Goal: Task Accomplishment & Management: Manage account settings

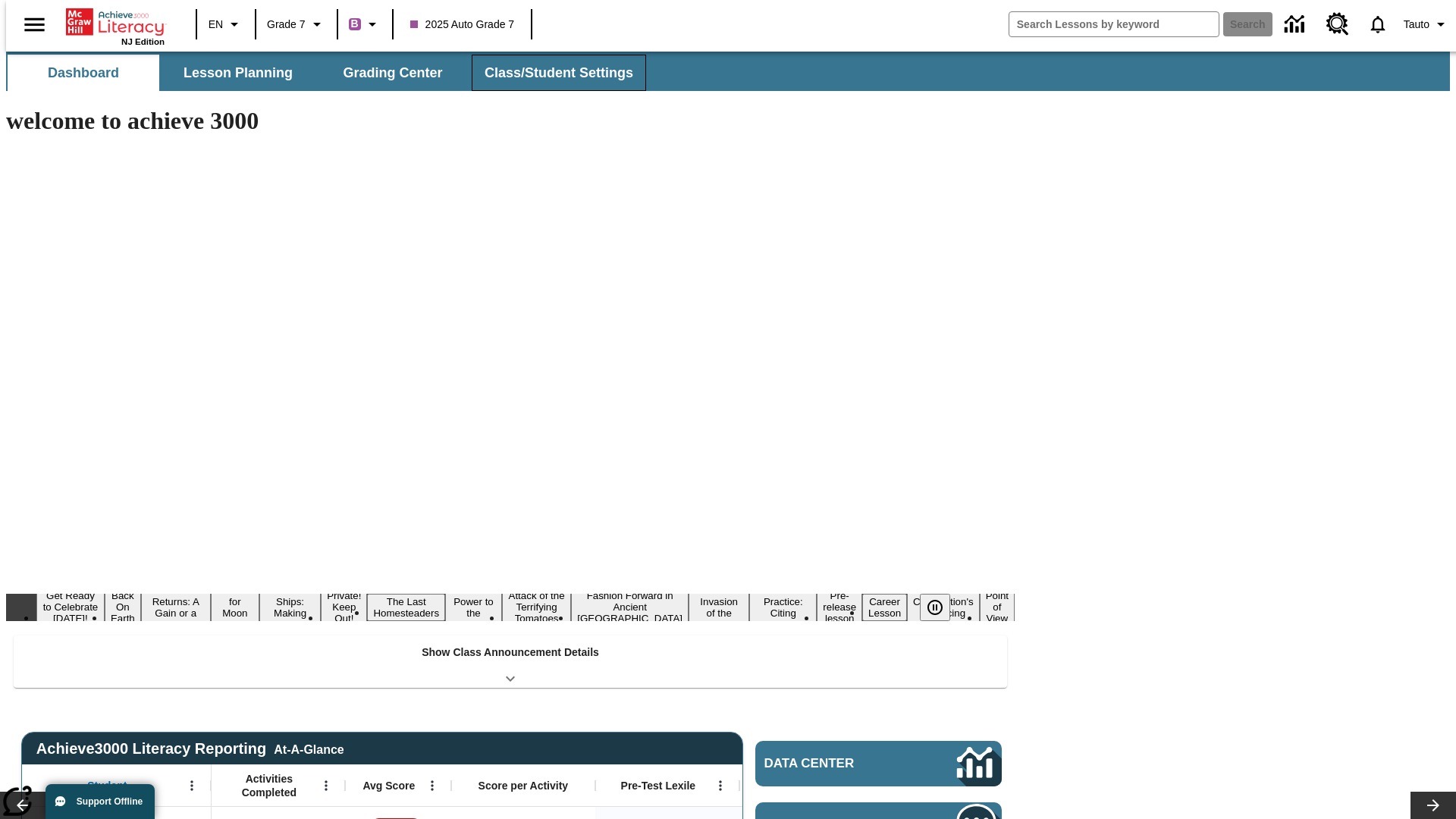
click at [551, 73] on button "Class/Student Settings" at bounding box center [559, 73] width 174 height 36
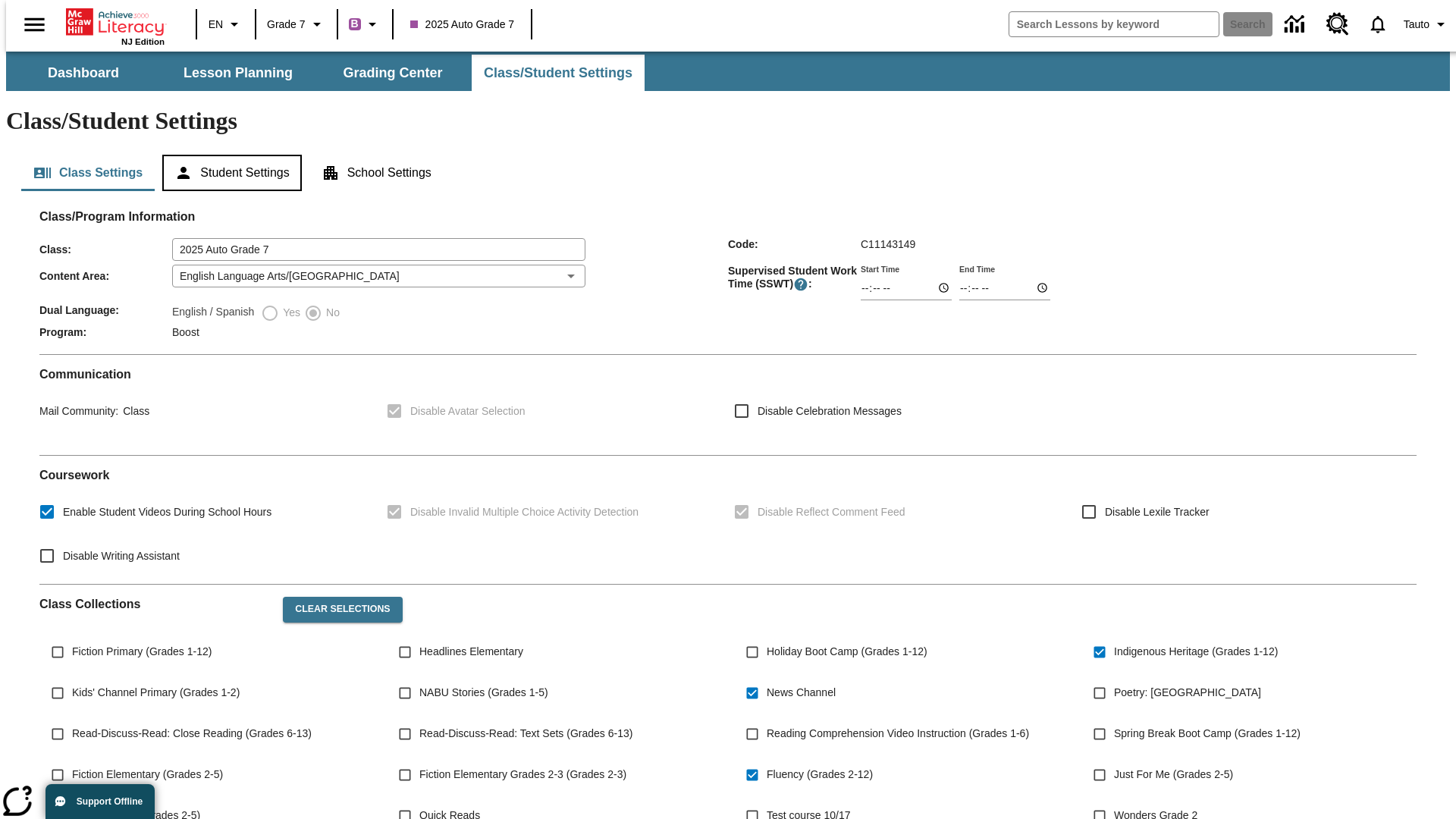
click at [228, 155] on button "Student Settings" at bounding box center [231, 173] width 139 height 36
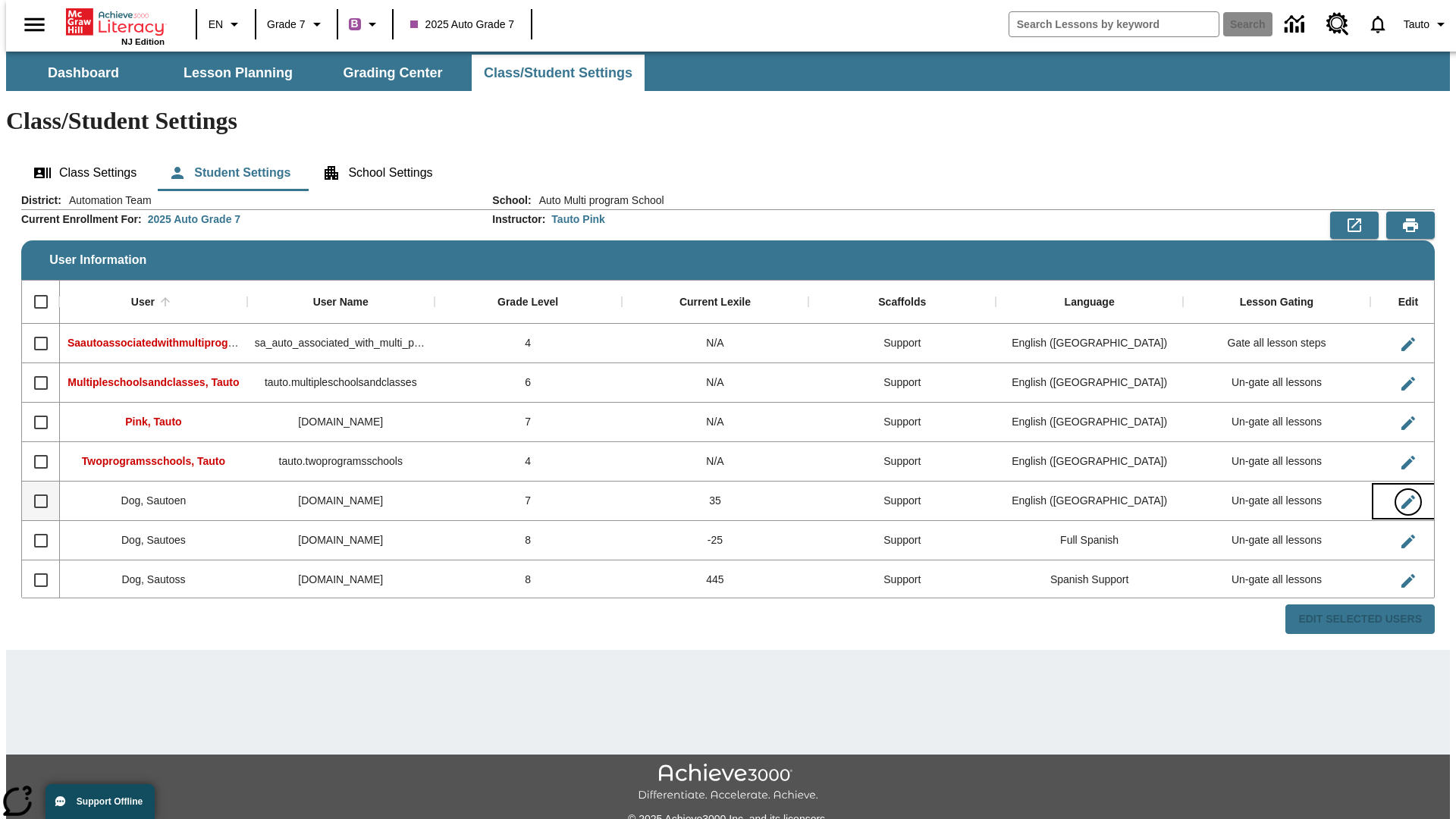
click at [1401, 496] on icon "Edit User" at bounding box center [1408, 502] width 13 height 13
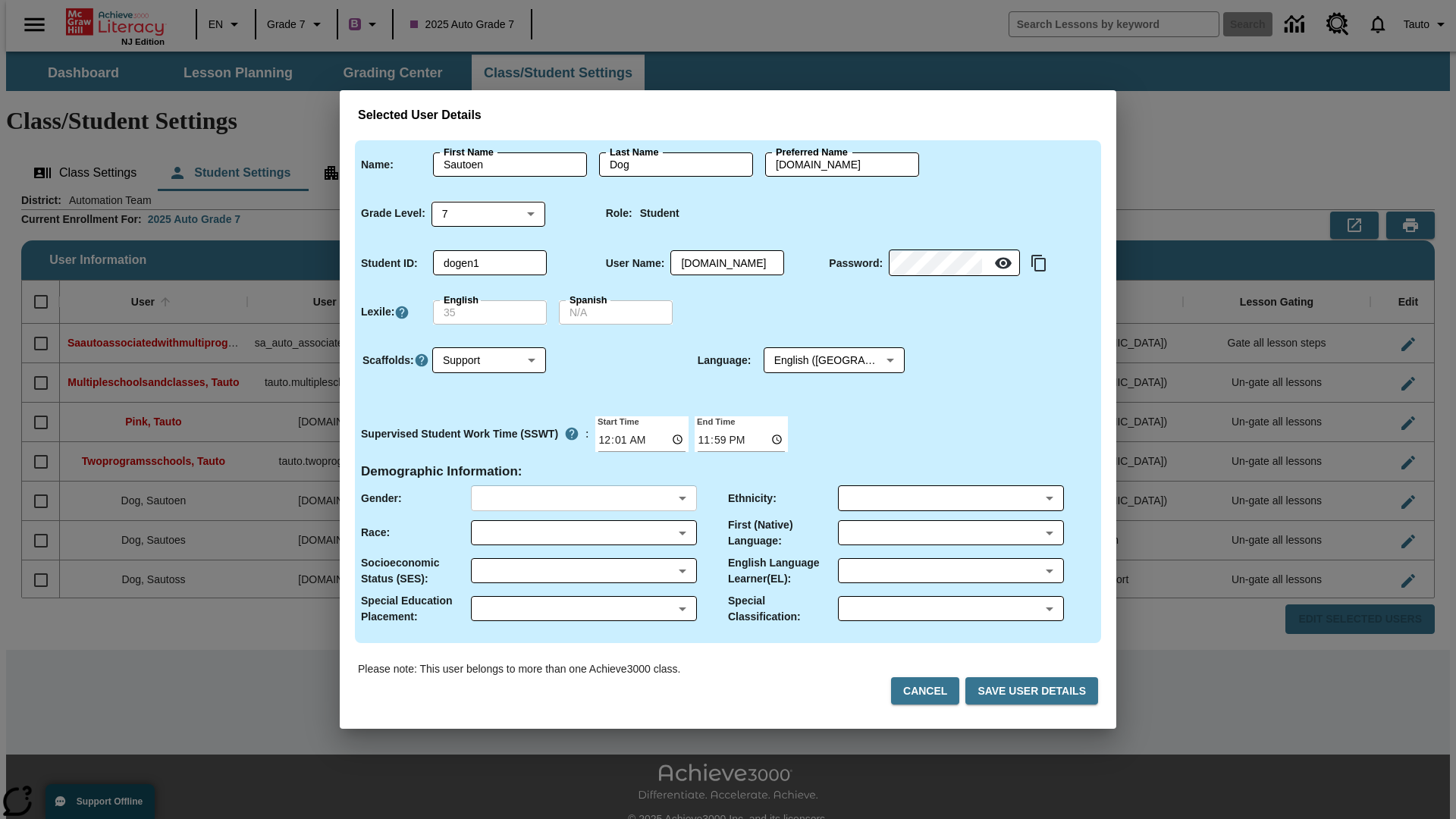
click at [583, 499] on body "Skip to main content NJ Edition EN Grade 7 B 2025 Auto Grade 7 Search 0 Tauto D…" at bounding box center [728, 452] width 1444 height 801
click at [583, 533] on body "Skip to main content NJ Edition EN Grade 7 B 2025 Auto Grade 7 Search 0 Tauto D…" at bounding box center [728, 452] width 1444 height 801
click at [583, 570] on body "Skip to main content NJ Edition EN Grade 7 B 2025 Auto Grade 7 Search 0 Tauto D…" at bounding box center [728, 452] width 1444 height 801
